Goal: Find specific page/section: Find specific page/section

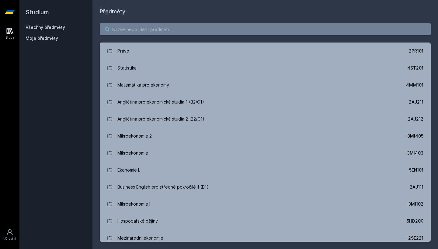
click at [155, 30] on input "search" at bounding box center [265, 29] width 331 height 12
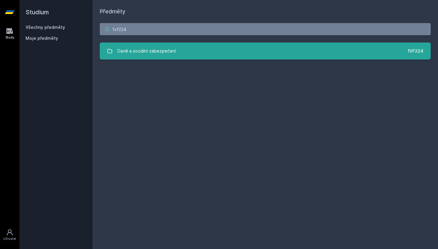
type input "1vf224"
click at [157, 43] on link "Daně a sociální zabezpečení 1VF224" at bounding box center [265, 51] width 331 height 17
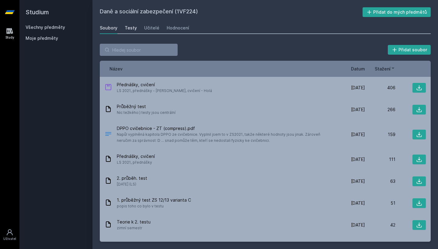
click at [129, 28] on div "Testy" at bounding box center [131, 28] width 12 height 6
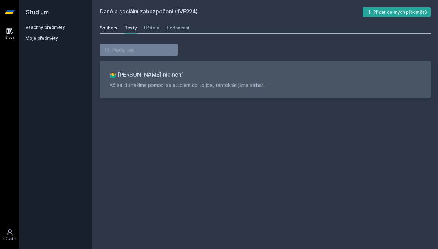
click at [115, 30] on div "Soubory" at bounding box center [109, 28] width 18 height 6
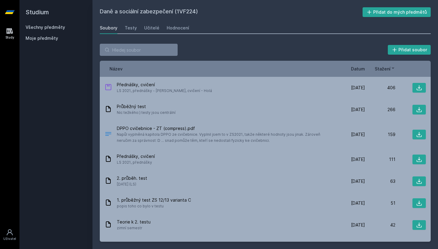
click at [357, 67] on span "Datum" at bounding box center [358, 69] width 14 height 6
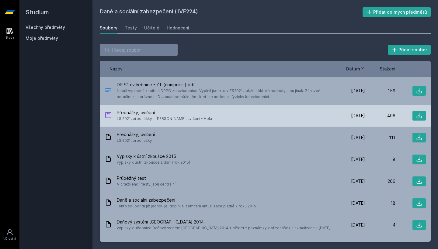
scroll to position [50, 0]
